Goal: Information Seeking & Learning: Learn about a topic

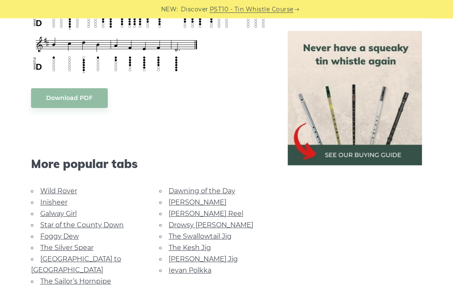
scroll to position [400, 0]
click at [65, 215] on link "Galway Girl" at bounding box center [58, 213] width 37 height 8
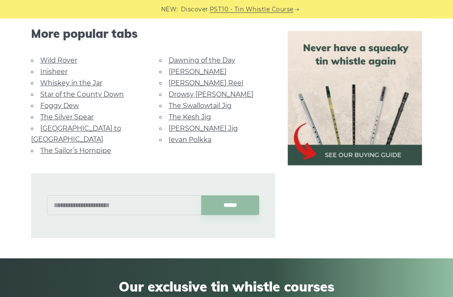
scroll to position [585, 0]
click at [206, 92] on link "Drowsy [PERSON_NAME]" at bounding box center [211, 94] width 85 height 8
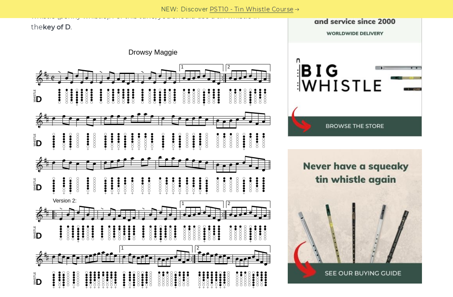
scroll to position [247, 0]
